Goal: Information Seeking & Learning: Learn about a topic

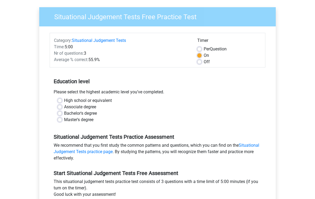
scroll to position [21, 0]
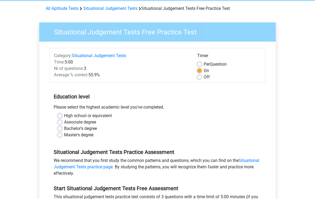
click at [64, 114] on label "High school or equivalent" at bounding box center [88, 116] width 48 height 6
click at [60, 114] on input "High school or equivalent" at bounding box center [60, 115] width 4 height 5
radio input "true"
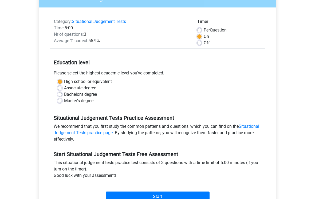
scroll to position [78, 0]
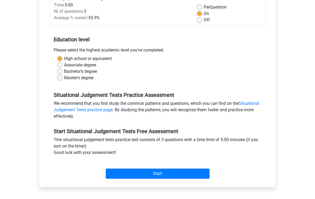
click at [173, 173] on input "Start" at bounding box center [158, 174] width 104 height 10
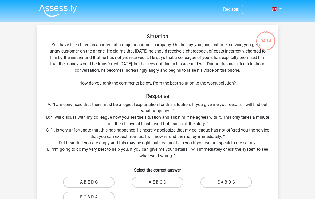
click at [26, 196] on div "Register Nederlands English" at bounding box center [157, 190] width 315 height 380
click at [52, 5] on img at bounding box center [58, 10] width 38 height 13
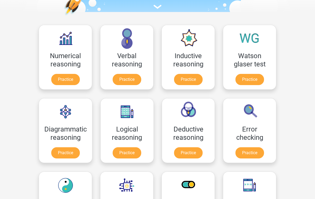
scroll to position [64, 0]
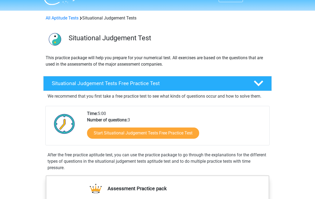
click at [173, 131] on link "Start Situational Judgement Tests Free Practice Test" at bounding box center [143, 133] width 112 height 11
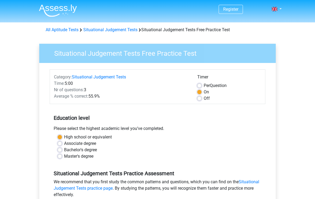
click at [204, 86] on label "Per Question" at bounding box center [215, 85] width 23 height 6
click at [198, 86] on input "Per Question" at bounding box center [199, 84] width 4 height 5
radio input "true"
click at [204, 100] on label "Off" at bounding box center [207, 98] width 6 height 6
click at [198, 100] on input "Off" at bounding box center [199, 97] width 4 height 5
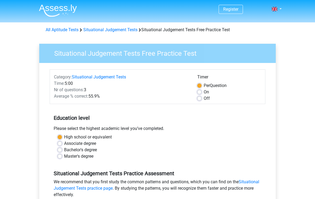
radio input "true"
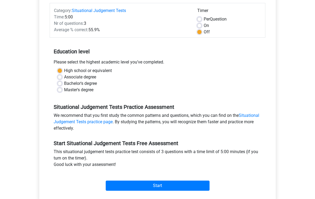
scroll to position [68, 0]
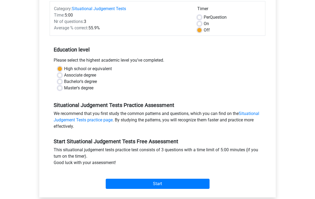
click at [164, 188] on input "Start" at bounding box center [158, 184] width 104 height 10
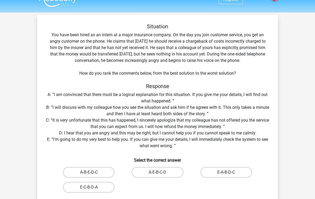
scroll to position [10, 0]
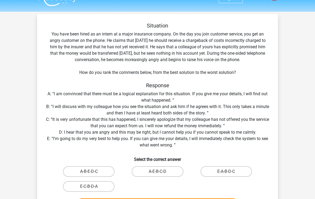
click at [95, 166] on label "A-B-E-D-C" at bounding box center [88, 171] width 51 height 11
click at [92, 172] on input "A-B-E-D-C" at bounding box center [90, 173] width 3 height 3
radio input "true"
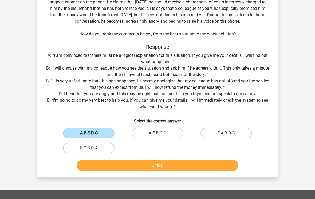
scroll to position [61, 0]
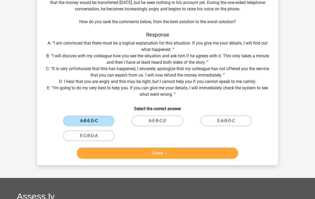
click at [176, 157] on button "Check" at bounding box center [157, 153] width 161 height 11
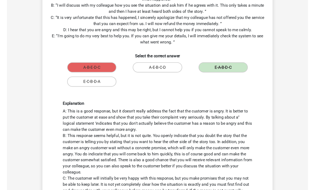
scroll to position [0, 0]
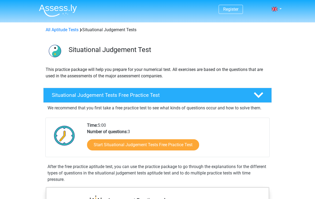
click at [182, 147] on link "Start Situational Judgement Tests Free Practice Test" at bounding box center [143, 144] width 112 height 11
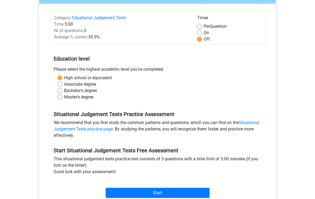
scroll to position [61, 0]
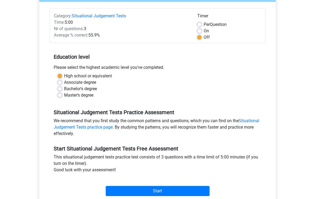
click at [147, 188] on input "Start" at bounding box center [158, 191] width 104 height 10
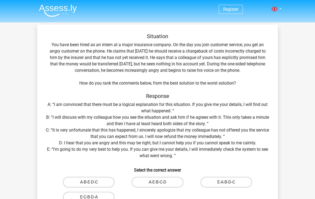
scroll to position [5, 0]
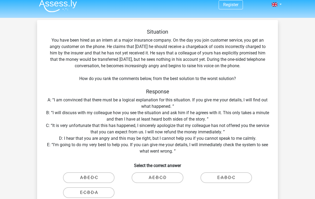
click at [235, 178] on label "E-A-B-D-C" at bounding box center [225, 177] width 51 height 11
click at [229, 178] on input "E-A-B-D-C" at bounding box center [227, 179] width 3 height 3
radio input "true"
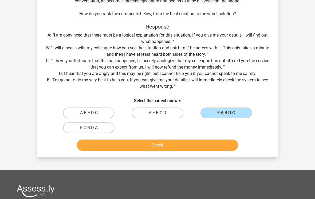
click at [200, 143] on button "Check" at bounding box center [157, 145] width 161 height 11
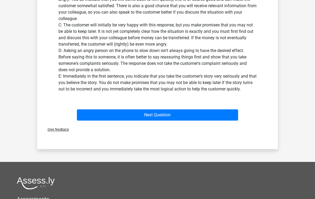
click at [228, 110] on button "Next Question" at bounding box center [157, 115] width 161 height 11
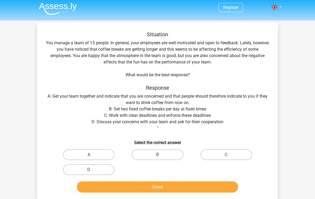
scroll to position [2, 0]
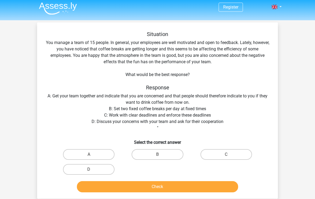
click at [237, 153] on label "C" at bounding box center [225, 154] width 51 height 11
click at [229, 155] on input "C" at bounding box center [227, 156] width 3 height 3
radio input "true"
click at [97, 153] on label "A" at bounding box center [88, 154] width 51 height 11
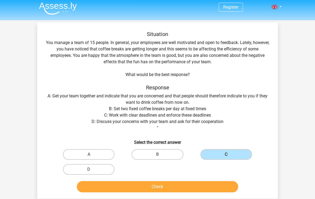
click at [92, 154] on input "A" at bounding box center [90, 155] width 3 height 3
radio input "true"
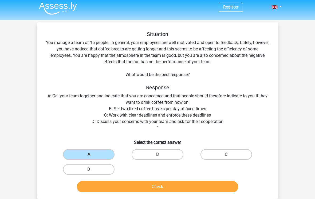
click at [106, 188] on button "Check" at bounding box center [157, 186] width 161 height 11
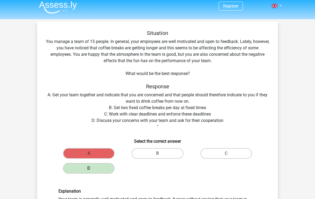
scroll to position [0, 0]
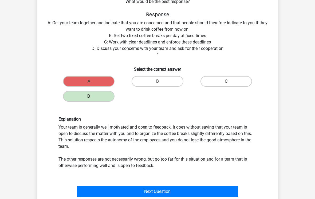
click at [161, 195] on button "Next Question" at bounding box center [157, 191] width 161 height 11
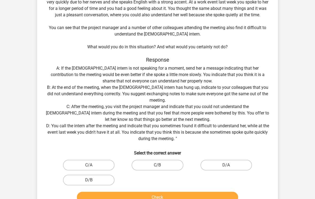
scroll to position [25, 0]
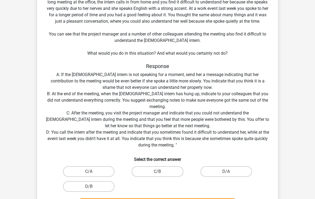
click at [166, 170] on label "C/B" at bounding box center [157, 171] width 51 height 11
click at [161, 172] on input "C/B" at bounding box center [158, 173] width 3 height 3
radio input "true"
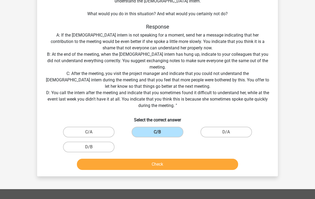
click at [198, 161] on button "Check" at bounding box center [157, 164] width 161 height 11
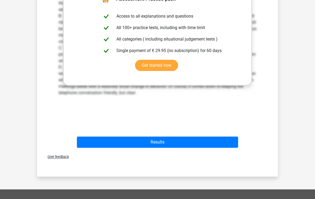
scroll to position [284, 0]
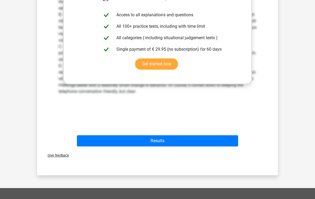
click at [216, 136] on button "Results" at bounding box center [157, 141] width 161 height 11
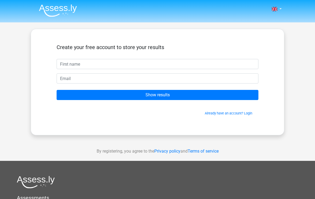
click at [216, 67] on input "text" at bounding box center [158, 64] width 202 height 10
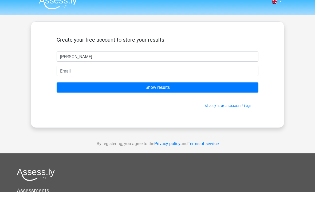
type input "[PERSON_NAME]"
click at [172, 81] on form "Create your free account to store your results [PERSON_NAME] Show results Alrea…" at bounding box center [158, 80] width 202 height 72
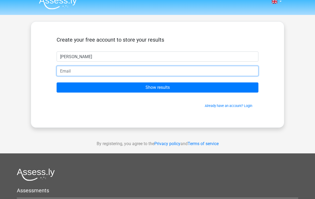
click at [182, 68] on input "email" at bounding box center [158, 71] width 202 height 10
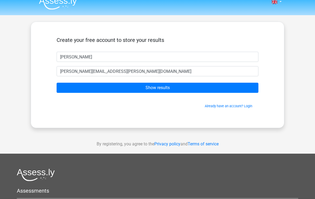
scroll to position [7, 0]
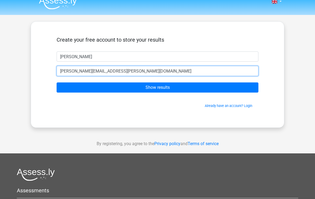
type input "[PERSON_NAME][EMAIL_ADDRESS][PERSON_NAME][DOMAIN_NAME]"
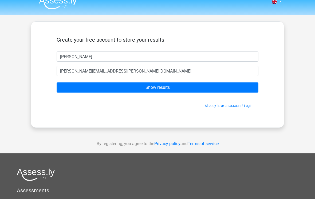
click at [249, 83] on input "Show results" at bounding box center [158, 87] width 202 height 10
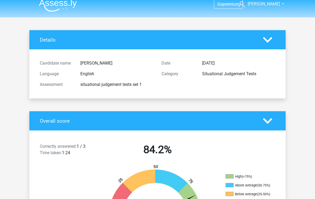
scroll to position [5, 0]
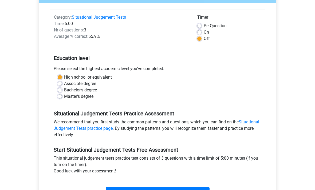
scroll to position [60, 0]
click at [180, 190] on input "Start" at bounding box center [158, 192] width 104 height 10
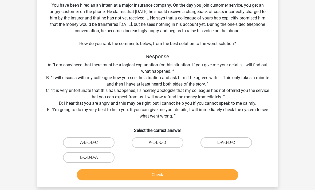
click at [225, 141] on label "E-A-B-D-C" at bounding box center [225, 143] width 51 height 11
click at [226, 143] on input "E-A-B-D-C" at bounding box center [227, 144] width 3 height 3
radio input "true"
click at [213, 173] on button "Check" at bounding box center [157, 174] width 161 height 11
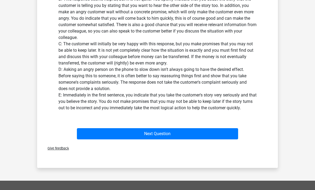
click at [197, 139] on button "Next Question" at bounding box center [157, 133] width 161 height 11
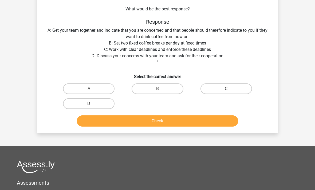
scroll to position [25, 0]
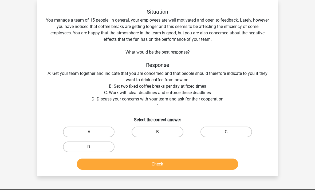
click at [93, 146] on label "D" at bounding box center [88, 147] width 51 height 11
click at [92, 147] on input "D" at bounding box center [90, 148] width 3 height 3
radio input "true"
click at [151, 163] on button "Check" at bounding box center [157, 164] width 161 height 11
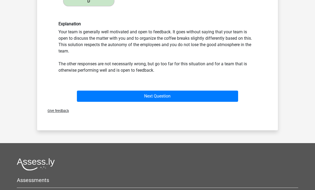
click at [201, 99] on button "Next Question" at bounding box center [157, 96] width 161 height 11
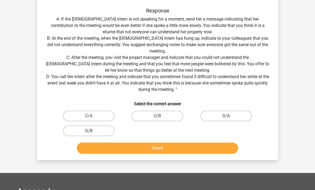
click at [96, 132] on label "D/B" at bounding box center [88, 131] width 51 height 11
click at [92, 132] on input "D/B" at bounding box center [90, 132] width 3 height 3
radio input "true"
click at [136, 150] on button "Check" at bounding box center [157, 148] width 161 height 11
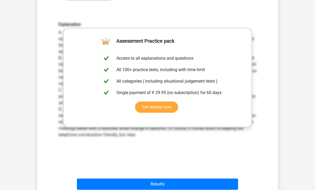
scroll to position [292, 0]
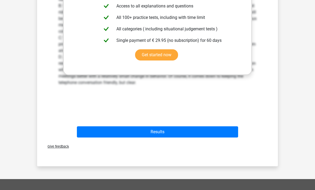
click at [193, 137] on button "Results" at bounding box center [157, 132] width 161 height 11
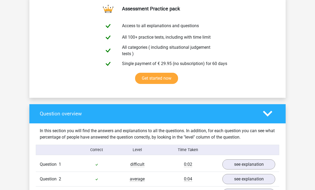
scroll to position [311, 0]
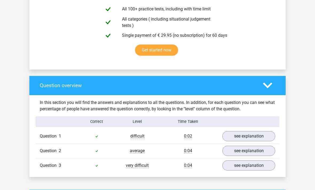
click at [259, 132] on link "see explanation" at bounding box center [248, 136] width 53 height 10
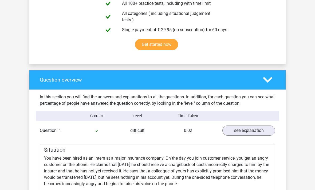
scroll to position [316, 0]
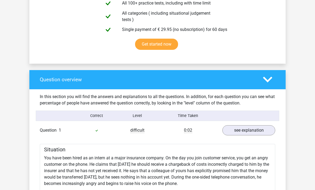
click at [266, 80] on polygon at bounding box center [267, 80] width 9 height 6
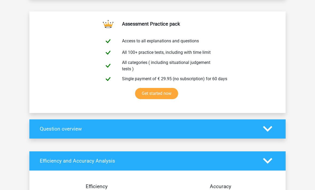
scroll to position [260, 0]
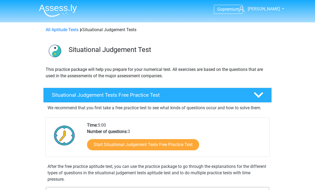
click at [166, 150] on link "Start Situational Judgement Tests Free Practice Test" at bounding box center [143, 144] width 112 height 11
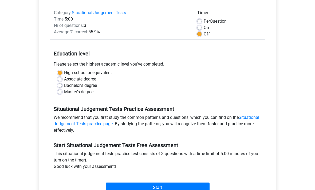
scroll to position [64, 0]
click at [204, 27] on label "On" at bounding box center [206, 28] width 5 height 6
click at [200, 27] on input "On" at bounding box center [199, 27] width 4 height 5
radio input "true"
click at [164, 189] on input "Start" at bounding box center [158, 188] width 104 height 10
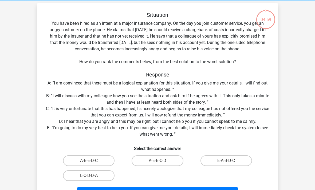
click at [228, 159] on label "E-A-B-D-C" at bounding box center [225, 161] width 51 height 11
click at [228, 161] on input "E-A-B-D-C" at bounding box center [227, 162] width 3 height 3
radio input "true"
click at [203, 190] on button "Next Question" at bounding box center [157, 193] width 161 height 11
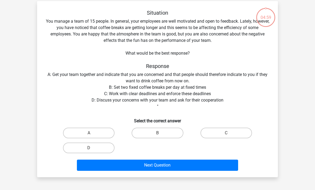
scroll to position [25, 0]
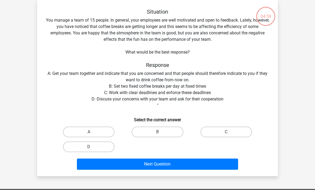
click at [79, 149] on label "D" at bounding box center [88, 147] width 51 height 11
click at [89, 149] on input "D" at bounding box center [90, 148] width 3 height 3
radio input "true"
click at [188, 170] on button "Next Question" at bounding box center [157, 164] width 161 height 11
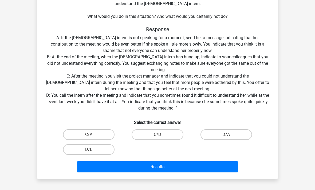
scroll to position [85, 0]
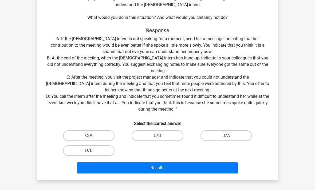
click at [79, 150] on label "D/B" at bounding box center [88, 150] width 51 height 11
click at [89, 151] on input "D/B" at bounding box center [90, 152] width 3 height 3
radio input "true"
click at [189, 172] on button "Results" at bounding box center [157, 167] width 161 height 11
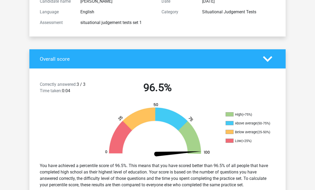
scroll to position [67, 0]
click at [66, 105] on div at bounding box center [61, 131] width 64 height 56
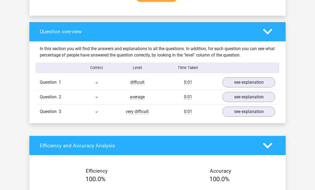
scroll to position [368, 0]
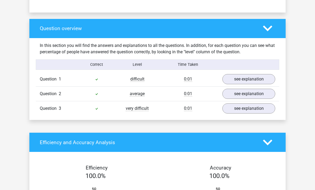
click at [259, 104] on link "see explanation" at bounding box center [248, 109] width 53 height 10
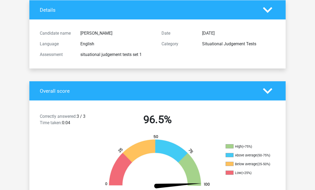
scroll to position [0, 0]
